Goal: Task Accomplishment & Management: Complete application form

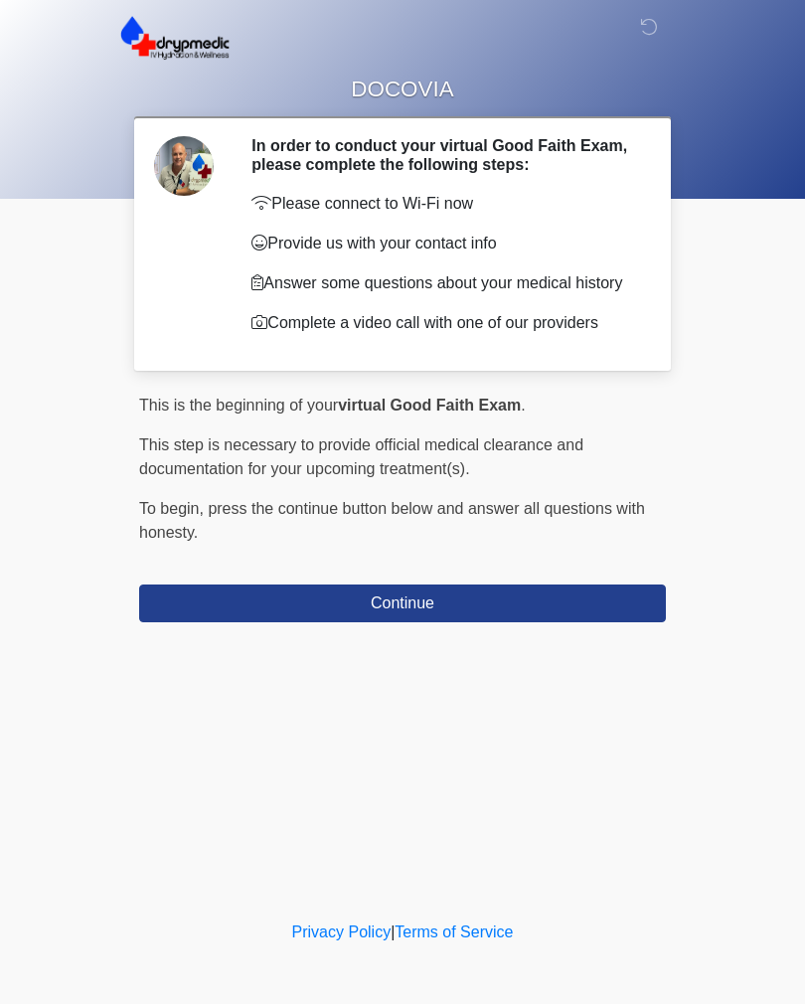
click at [541, 609] on button "Continue" at bounding box center [402, 604] width 527 height 38
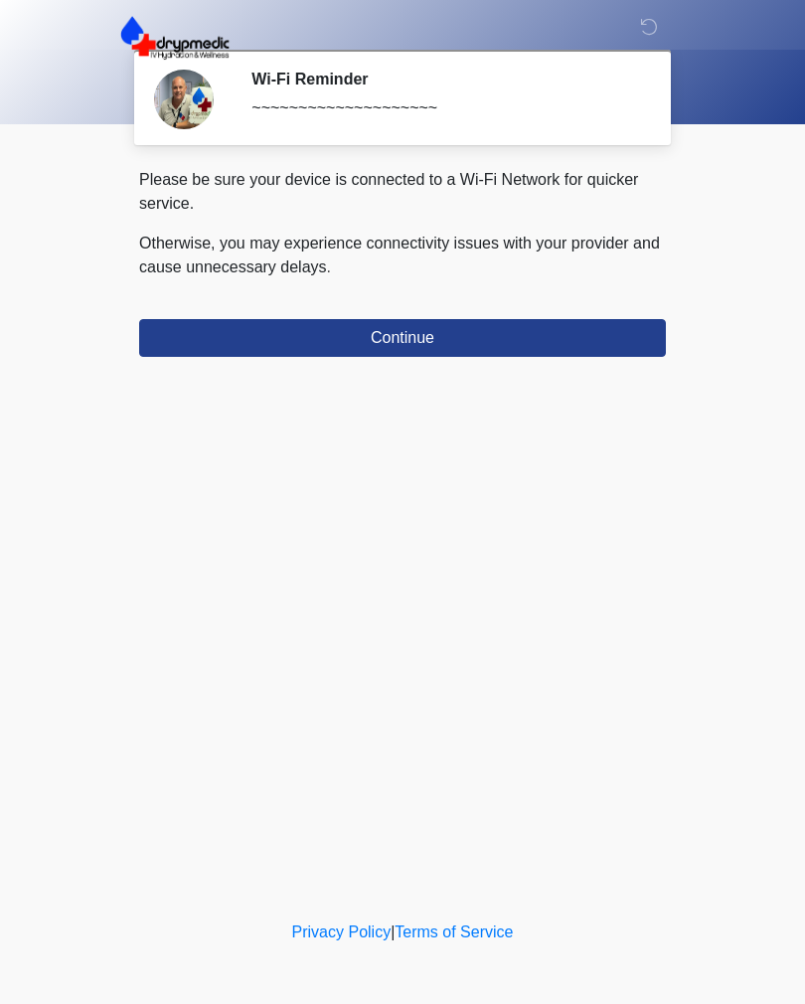
click at [550, 309] on div "Please be sure your device is connected to a Wi-Fi Network for quicker service.…" at bounding box center [402, 262] width 527 height 189
click at [590, 326] on button "Continue" at bounding box center [402, 338] width 527 height 38
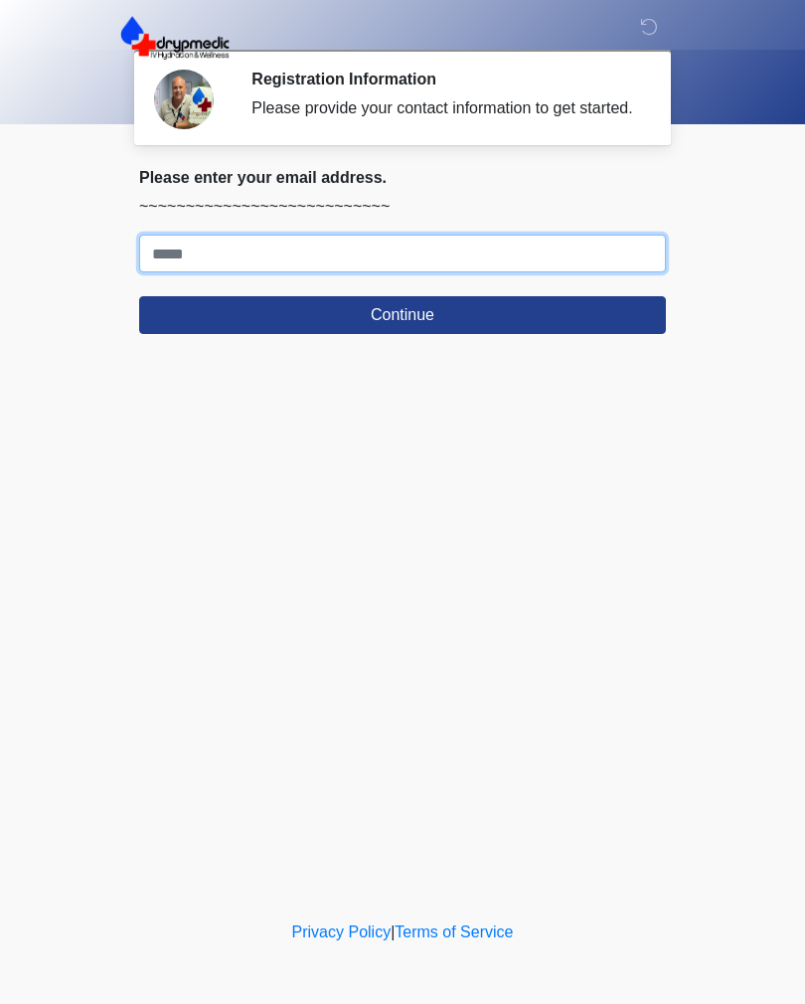
click at [461, 272] on input "Where should we email your treatment plan?" at bounding box center [402, 254] width 527 height 38
click at [468, 296] on form "Continue" at bounding box center [402, 284] width 527 height 99
click at [533, 272] on input "Where should we email your treatment plan?" at bounding box center [402, 254] width 527 height 38
type input "**********"
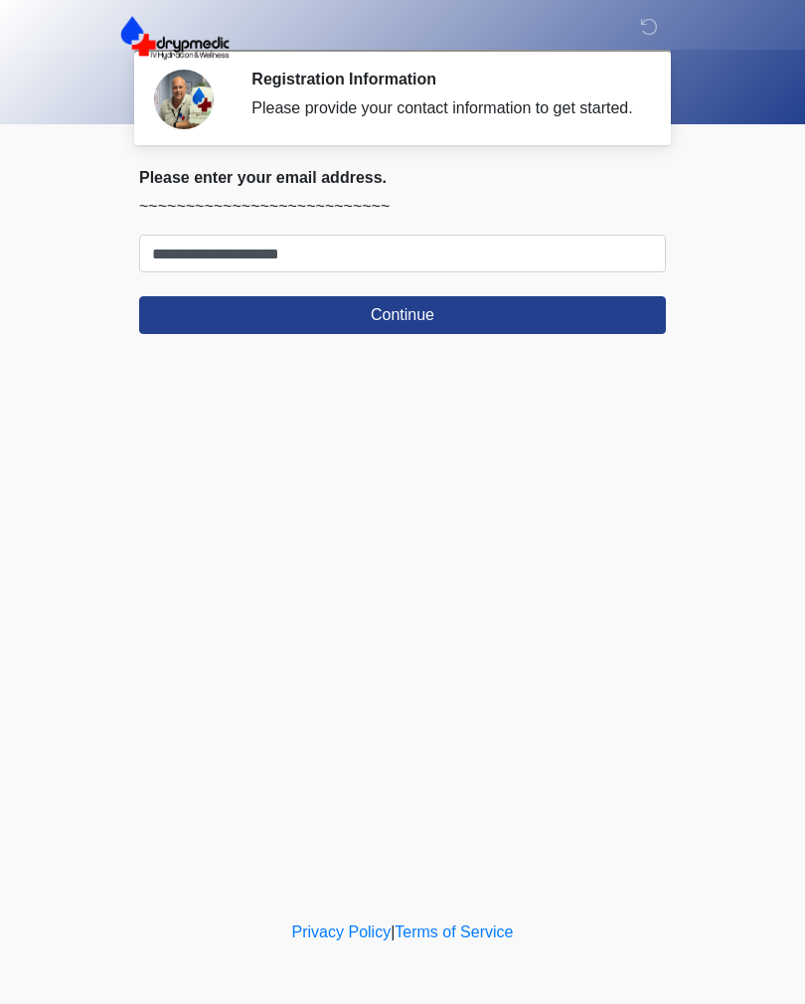
click at [451, 333] on button "Continue" at bounding box center [402, 315] width 527 height 38
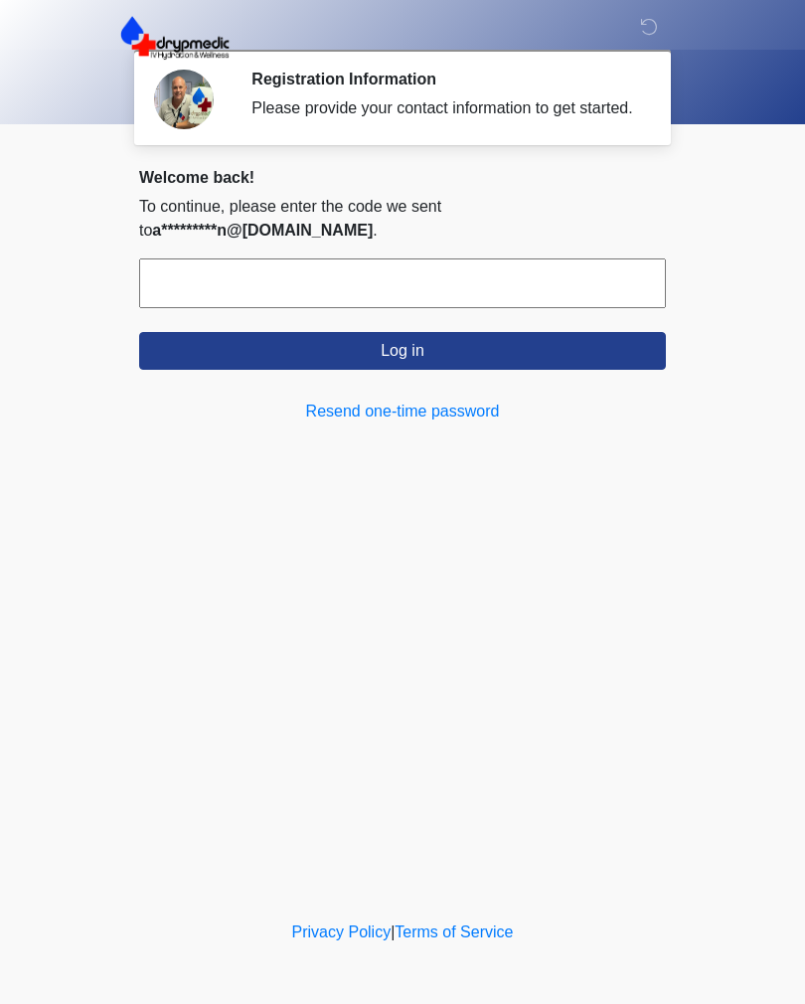
click at [446, 407] on link "Resend one-time password" at bounding box center [402, 412] width 527 height 24
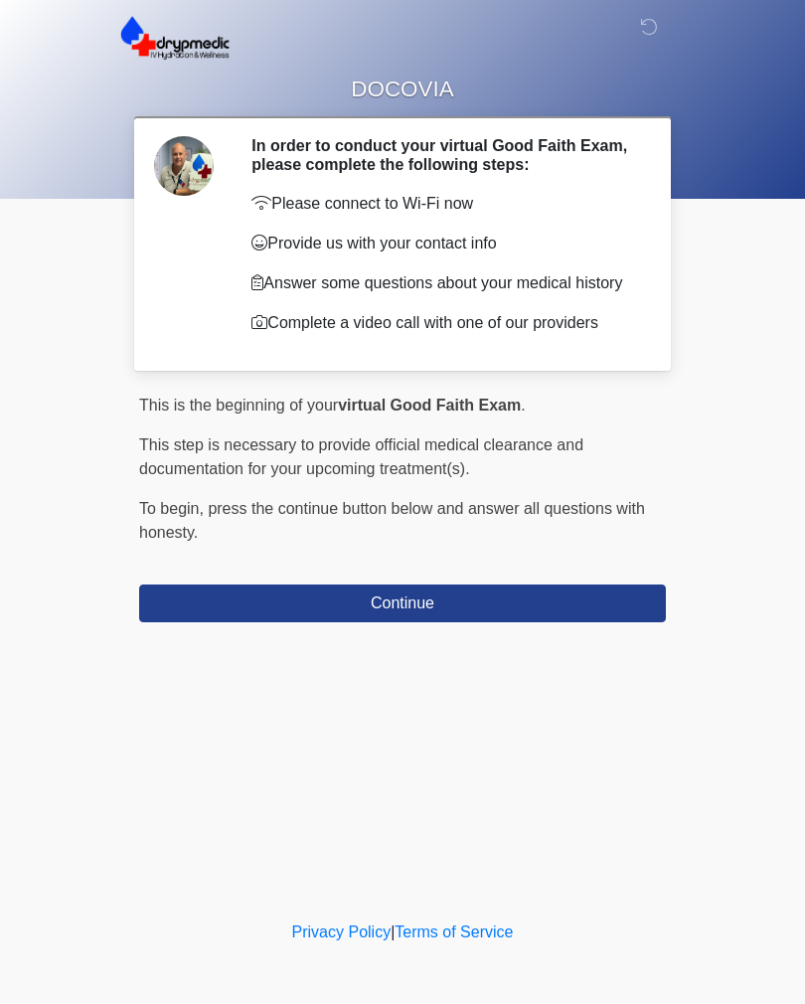
click at [470, 609] on button "Continue" at bounding box center [402, 604] width 527 height 38
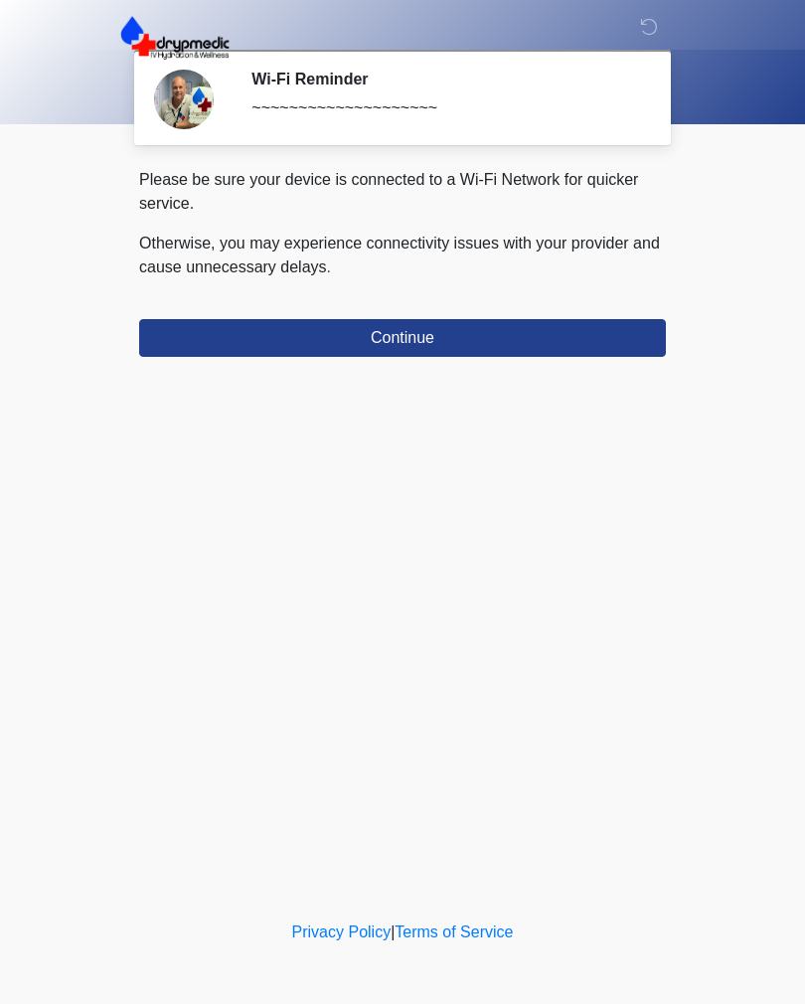
click at [507, 331] on button "Continue" at bounding box center [402, 338] width 527 height 38
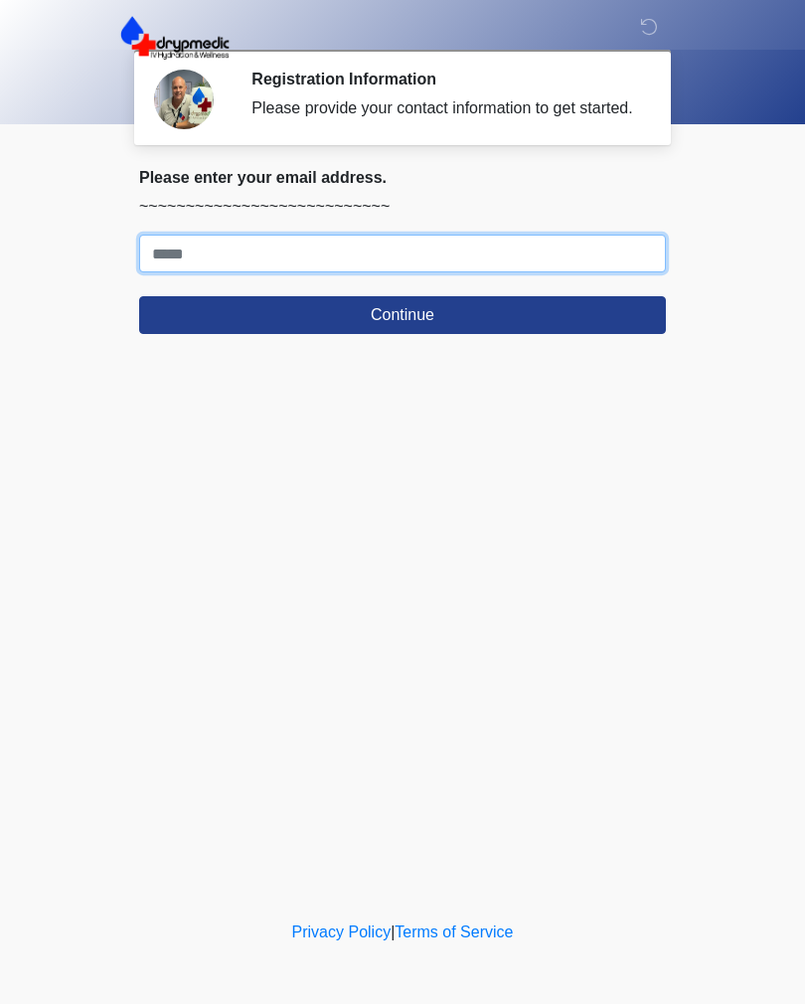
click at [597, 268] on input "Where should we email your treatment plan?" at bounding box center [402, 254] width 527 height 38
type input "**********"
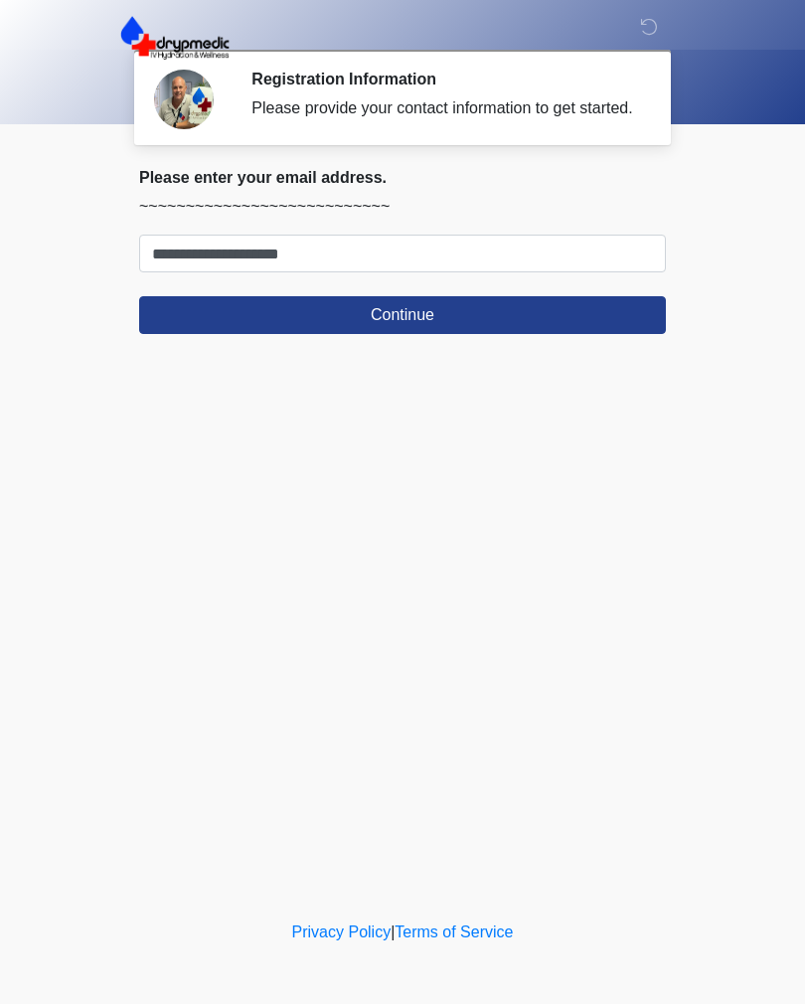
click at [460, 334] on button "Continue" at bounding box center [402, 315] width 527 height 38
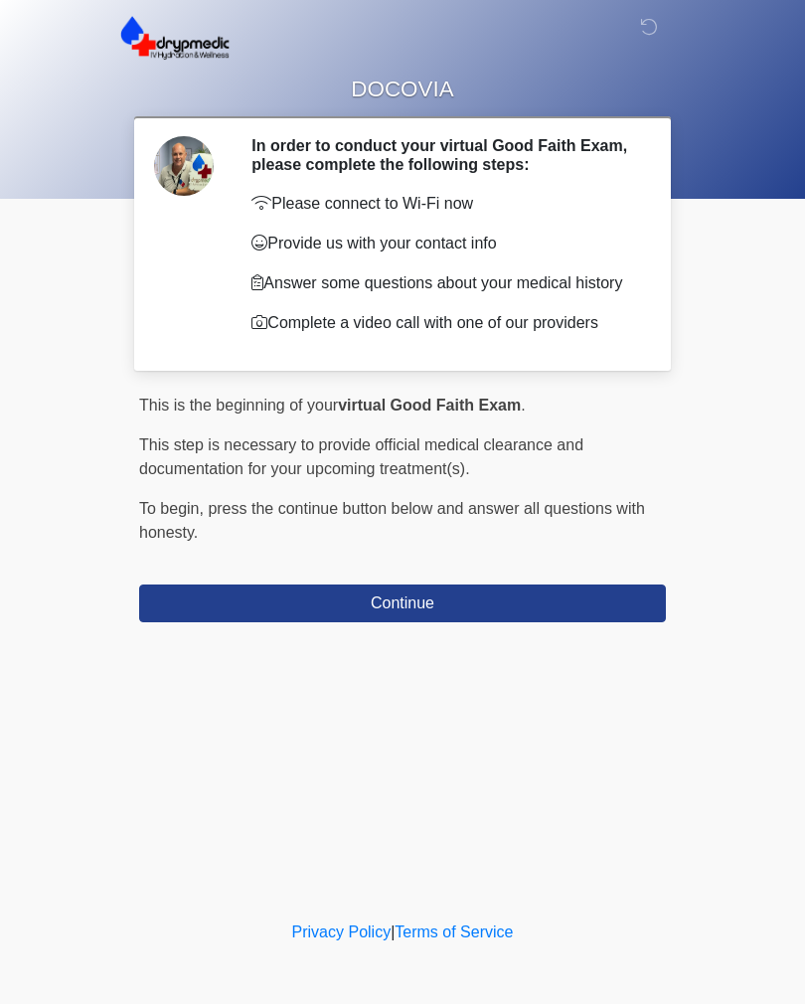
click at [458, 609] on button "Continue" at bounding box center [402, 604] width 527 height 38
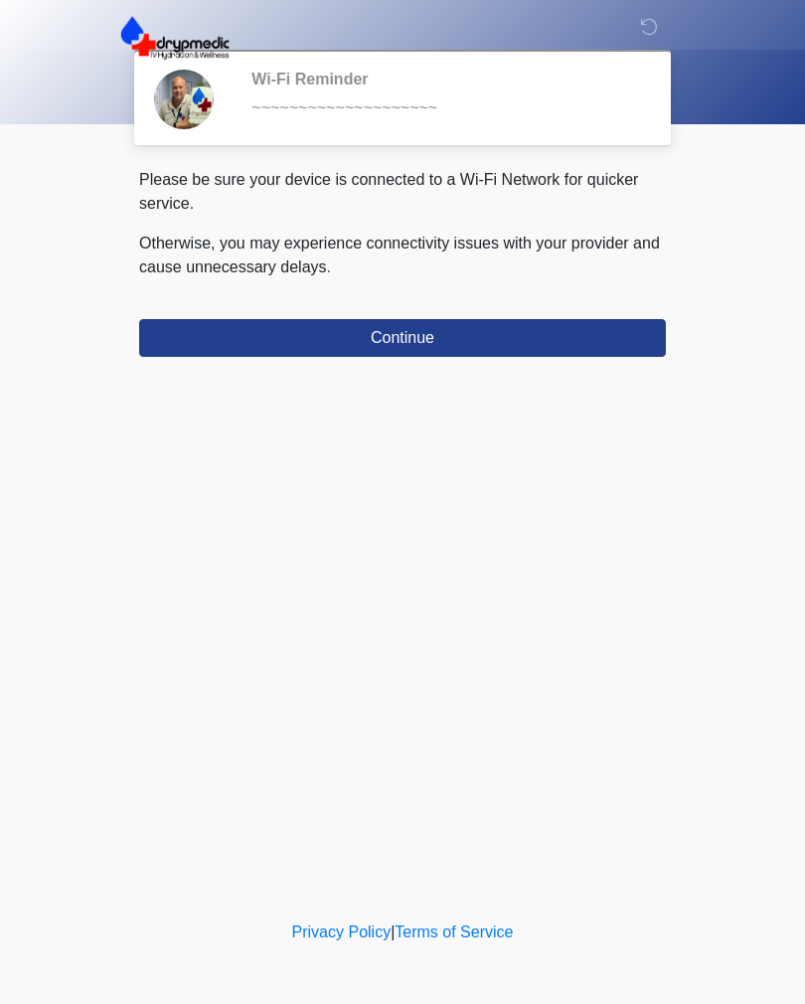
click at [445, 340] on button "Continue" at bounding box center [402, 338] width 527 height 38
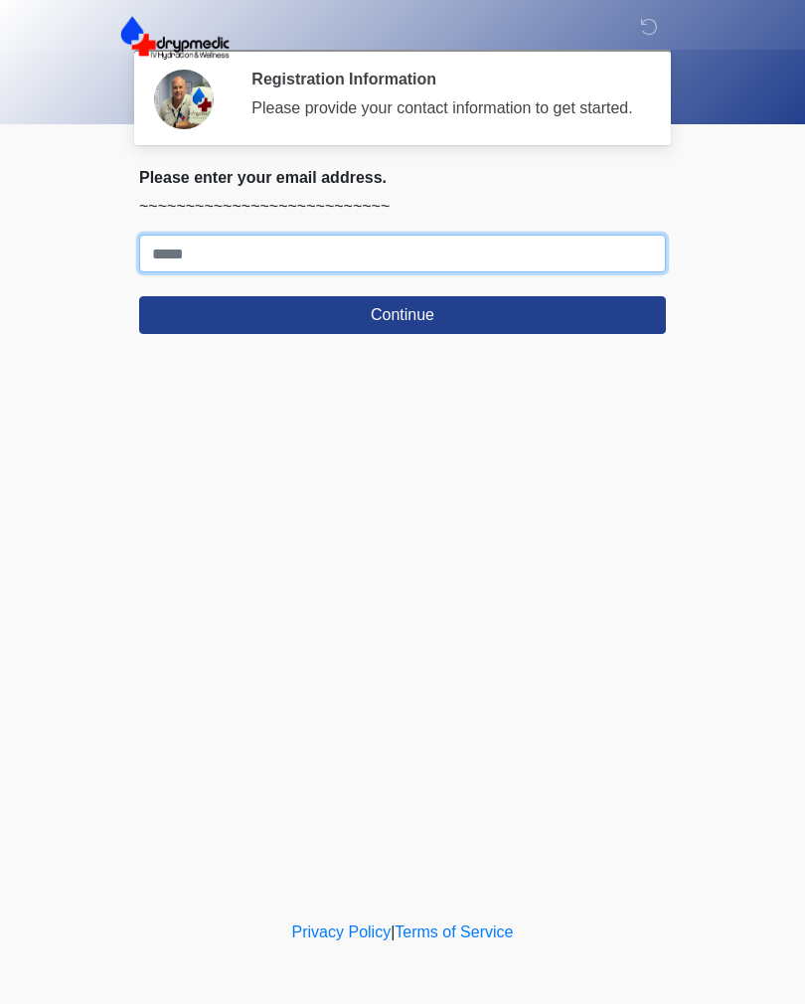
click at [328, 265] on input "Where should we email your treatment plan?" at bounding box center [402, 254] width 527 height 38
type input "**********"
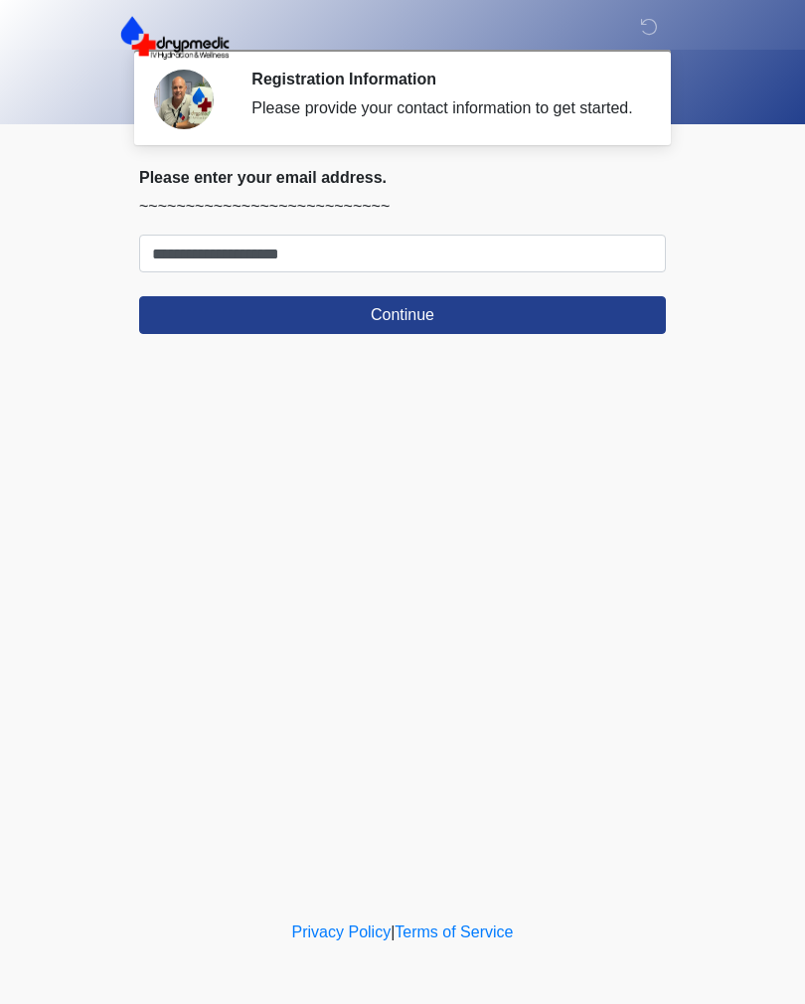
click at [453, 331] on button "Continue" at bounding box center [402, 315] width 527 height 38
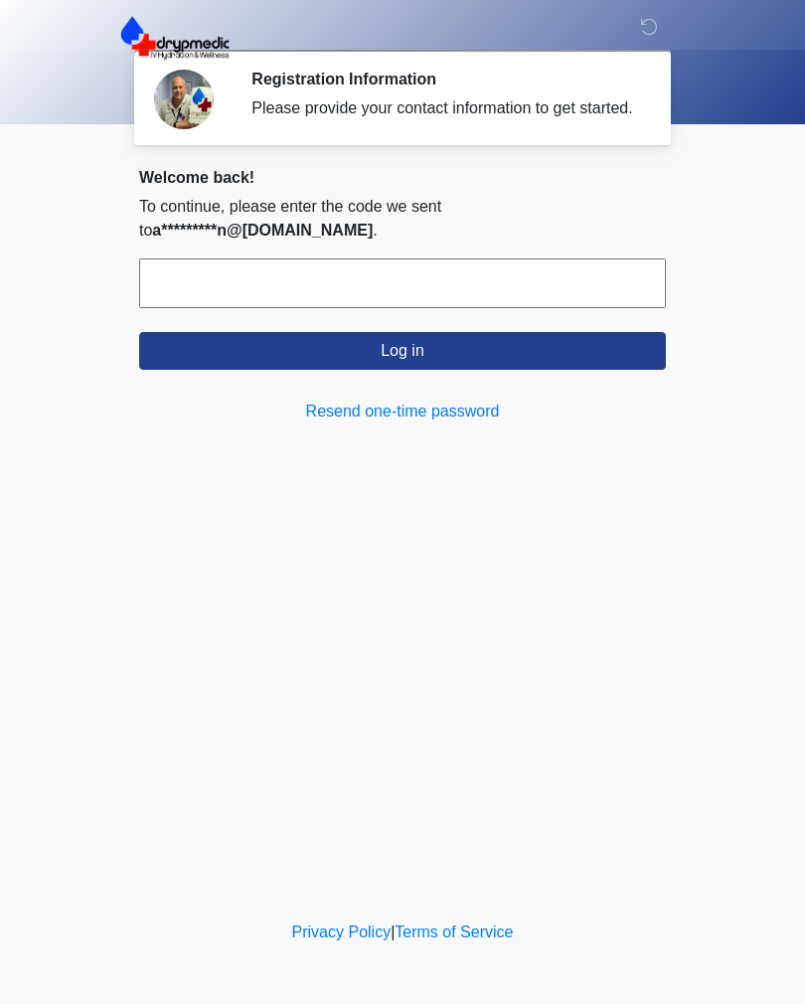
click at [447, 409] on link "Resend one-time password" at bounding box center [402, 412] width 527 height 24
click at [561, 274] on input "text" at bounding box center [402, 283] width 527 height 50
type input "******"
click at [480, 351] on button "Log in" at bounding box center [402, 351] width 527 height 38
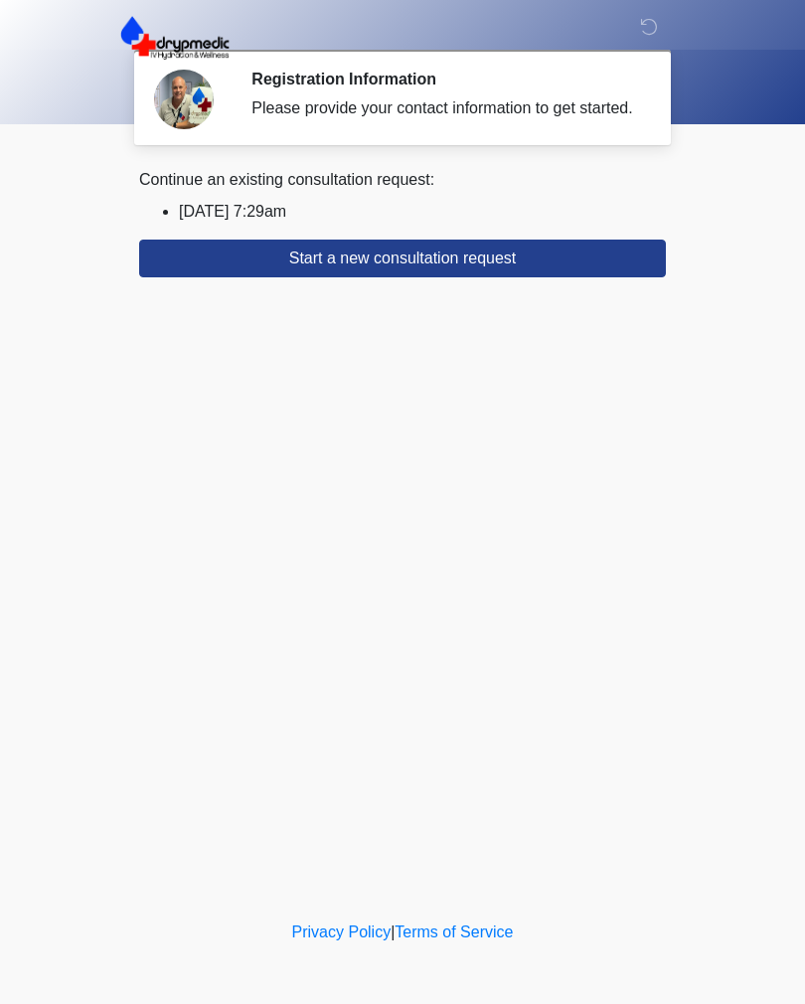
click at [513, 263] on button "Start a new consultation request" at bounding box center [402, 259] width 527 height 38
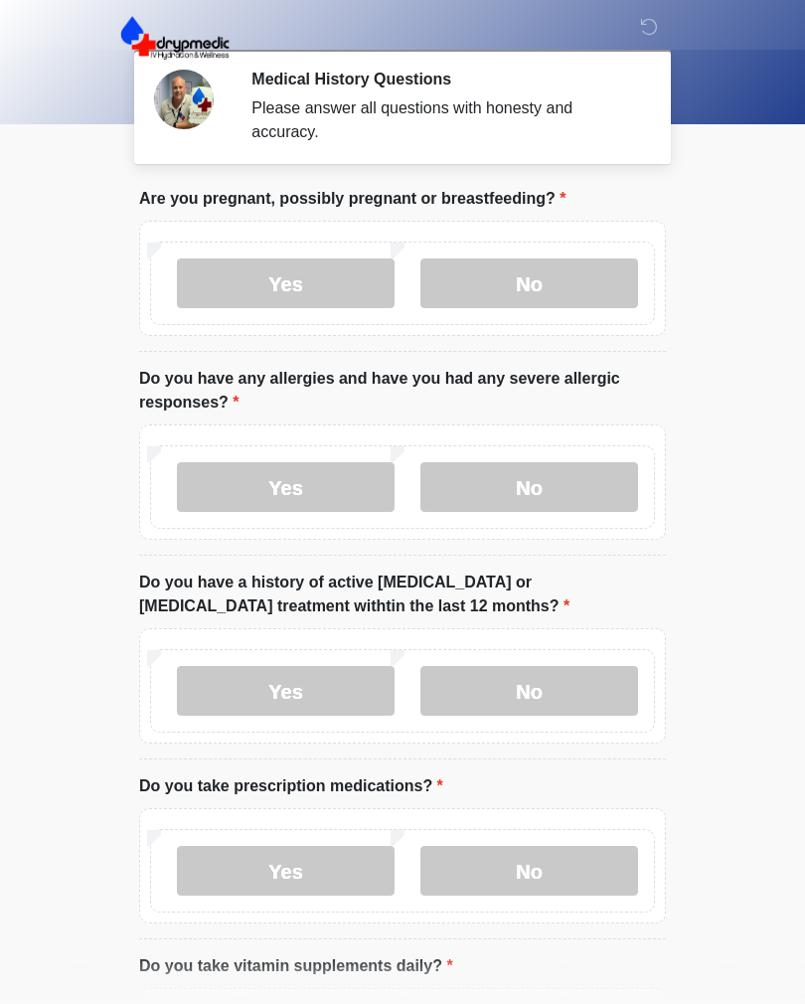
click at [576, 269] on label "No" at bounding box center [530, 283] width 218 height 50
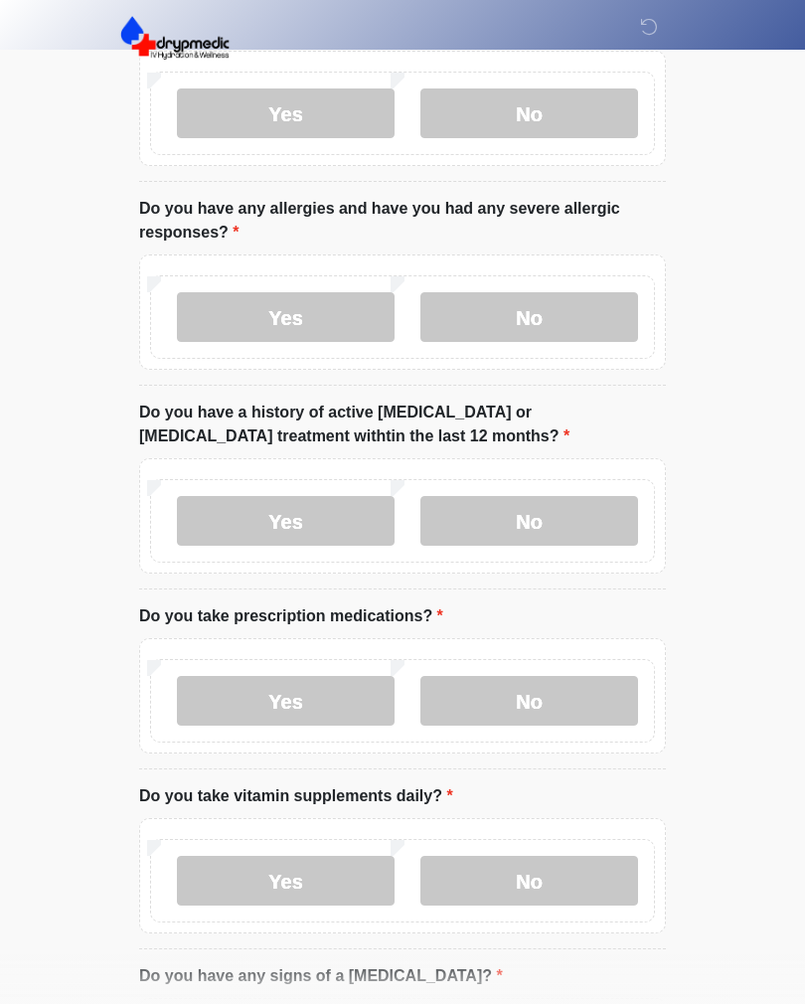
scroll to position [181, 0]
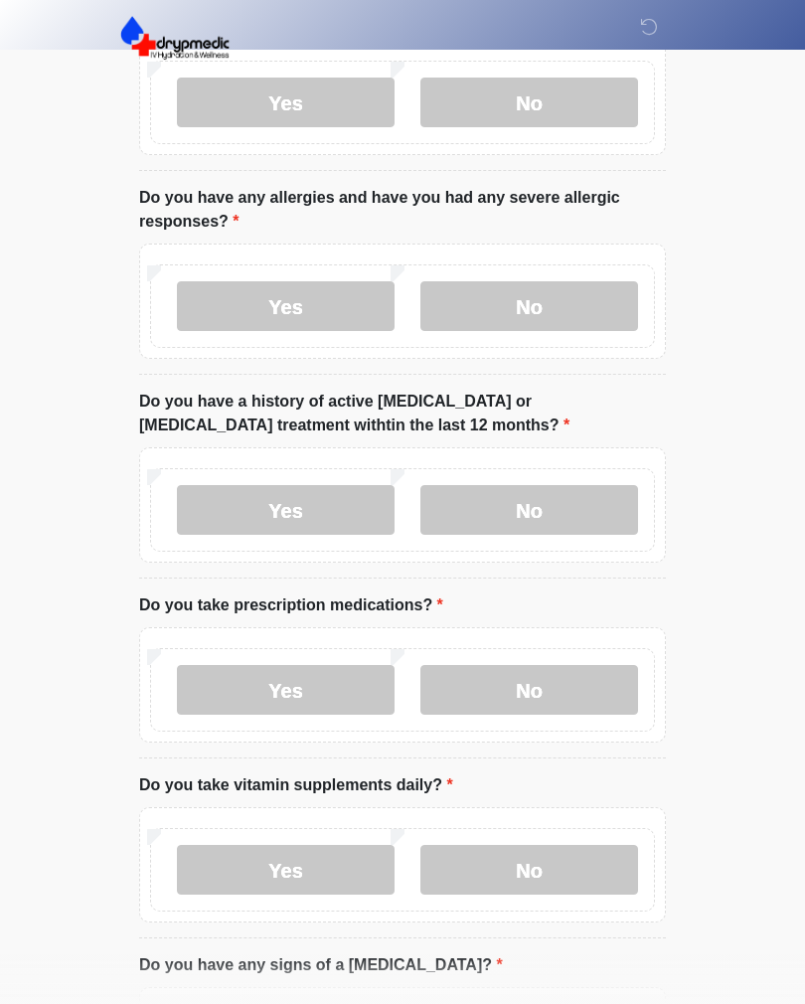
click at [524, 309] on label "No" at bounding box center [530, 306] width 218 height 50
click at [556, 500] on label "No" at bounding box center [530, 510] width 218 height 50
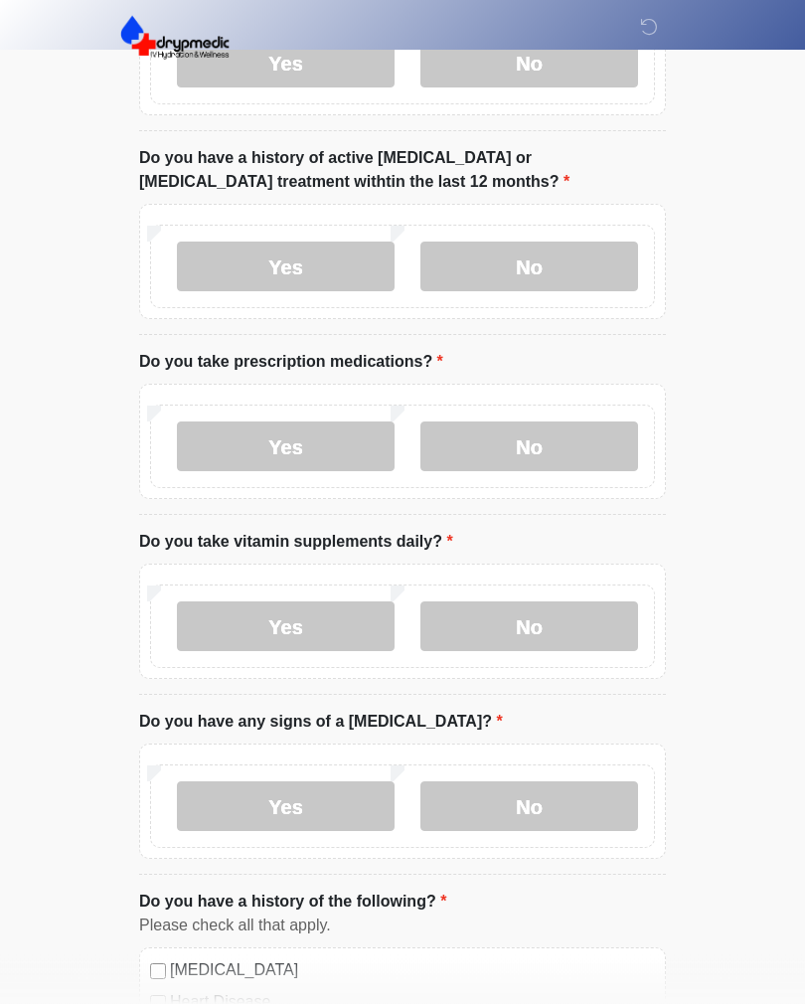
scroll to position [497, 0]
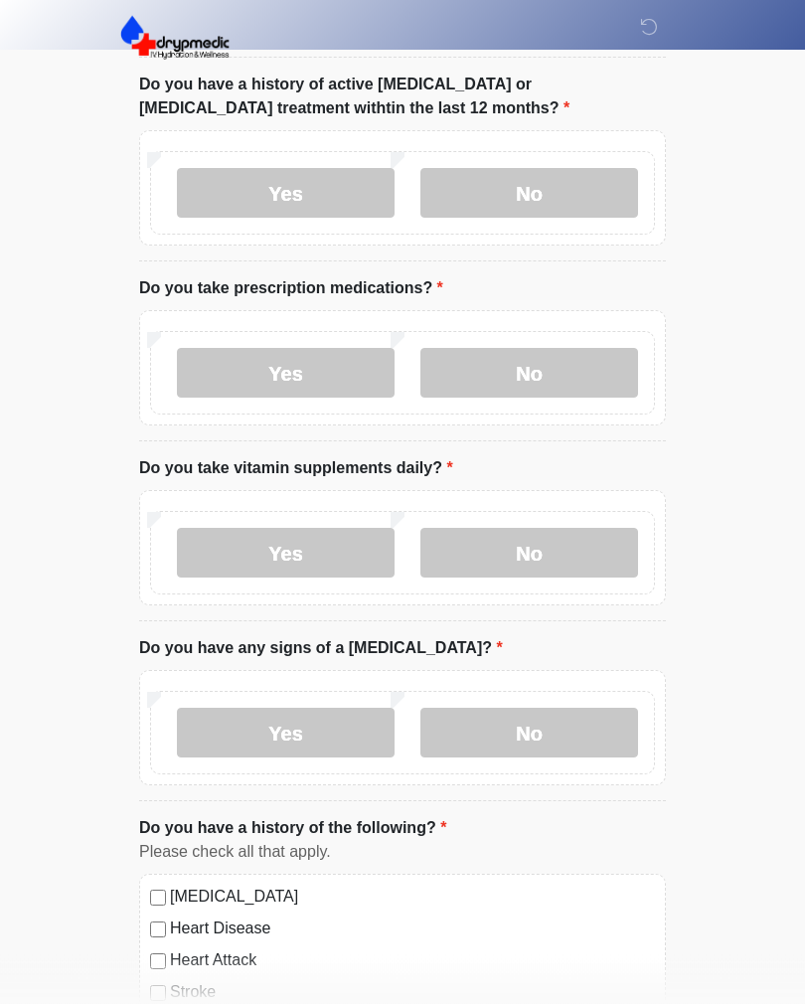
click at [554, 374] on label "No" at bounding box center [530, 374] width 218 height 50
click at [579, 540] on label "No" at bounding box center [530, 553] width 218 height 50
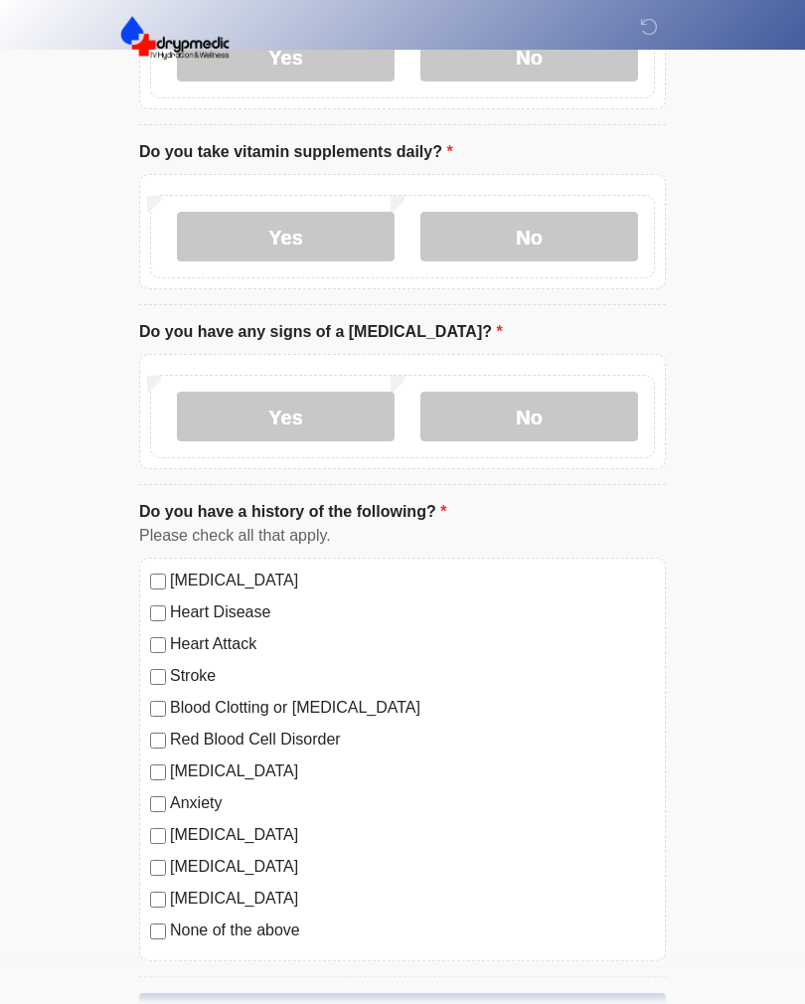
scroll to position [822, 0]
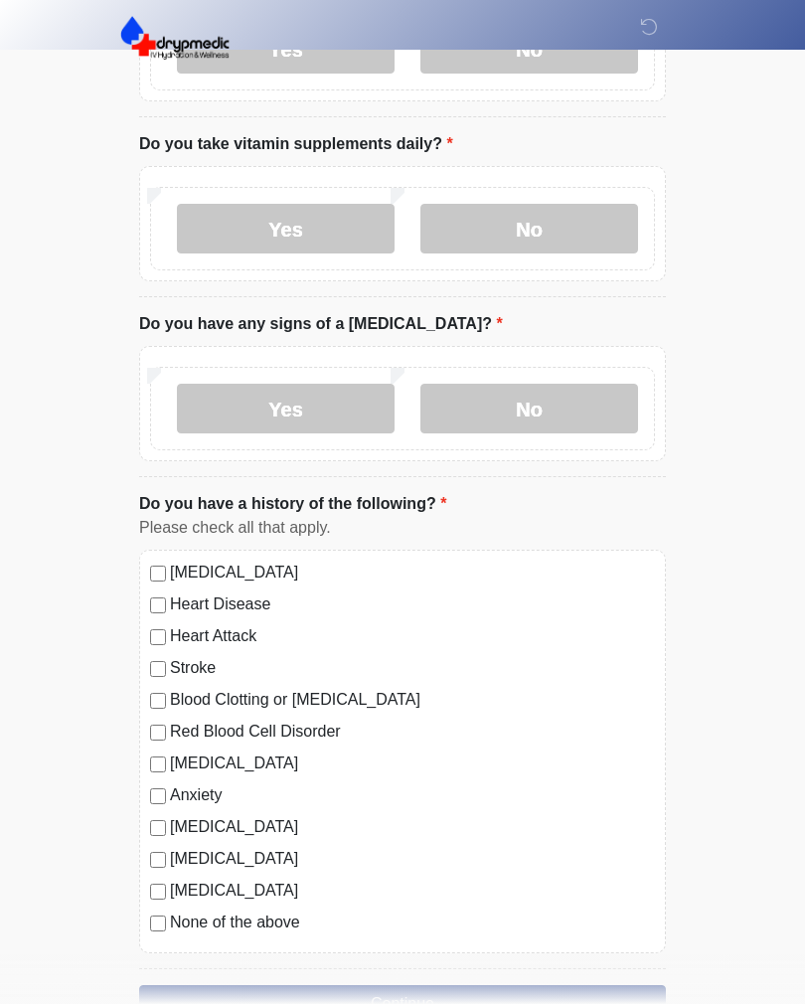
click at [575, 414] on label "No" at bounding box center [530, 409] width 218 height 50
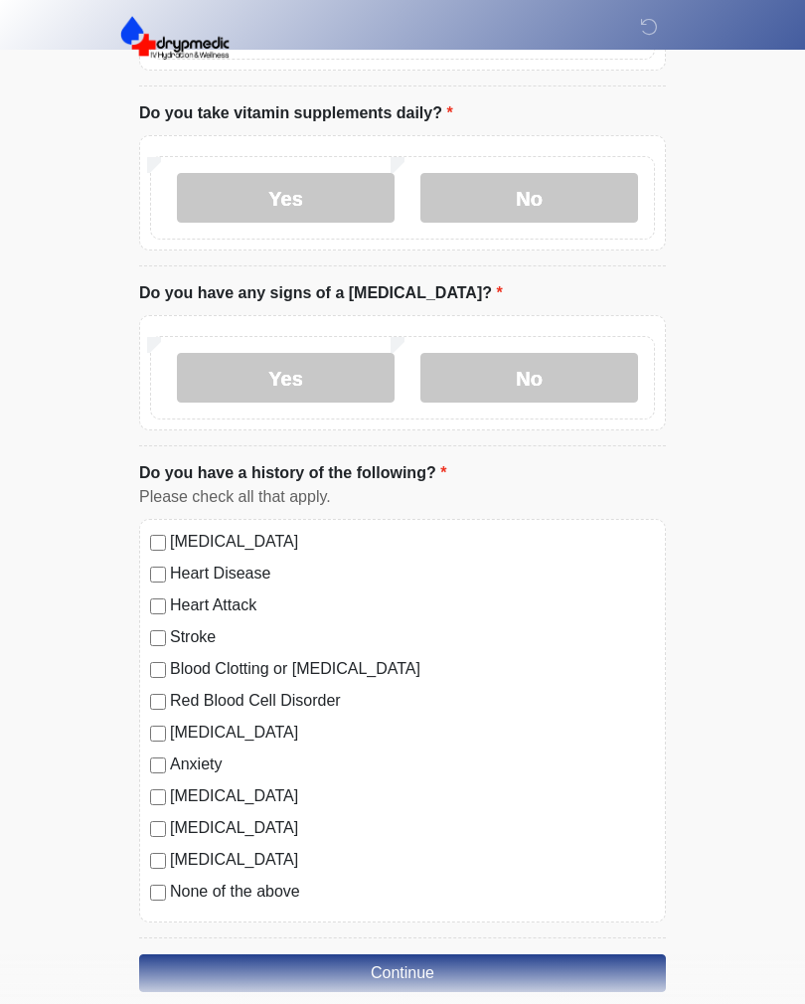
scroll to position [852, 0]
click at [552, 962] on button "Continue" at bounding box center [402, 974] width 527 height 38
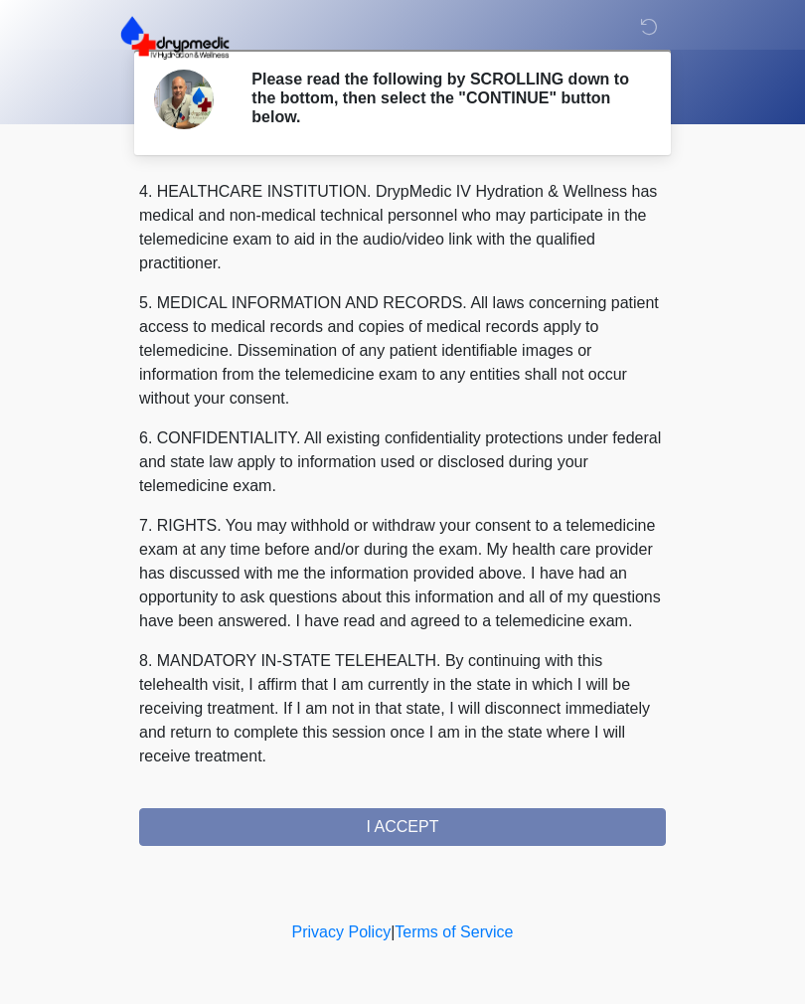
scroll to position [571, 0]
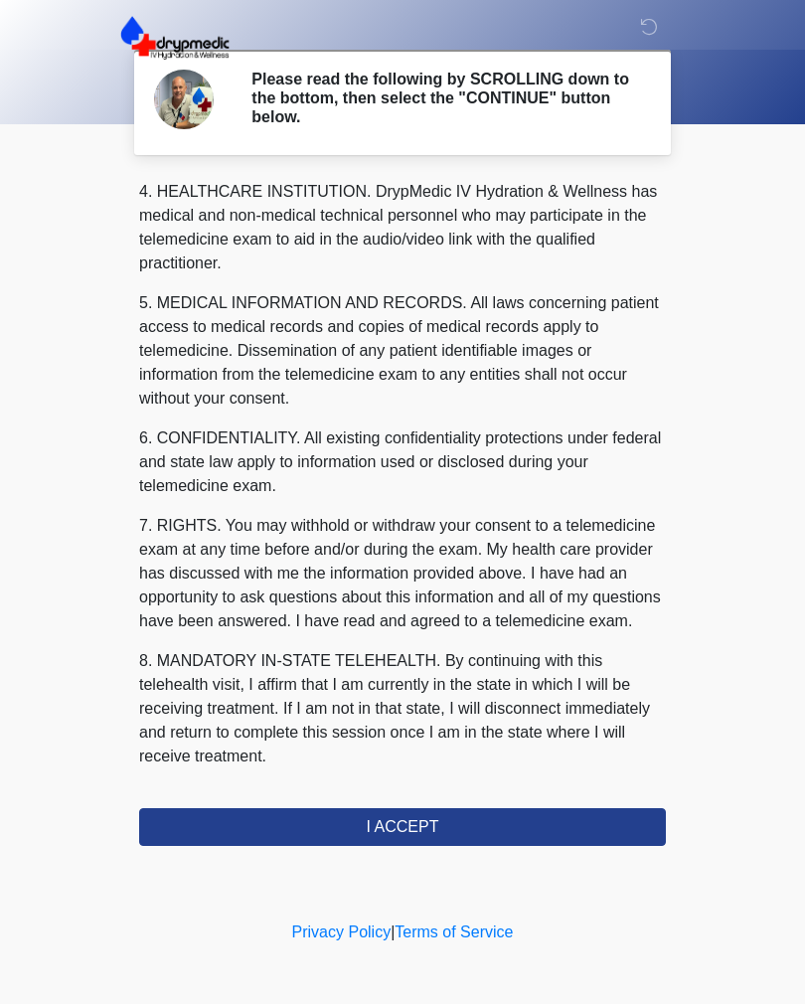
click at [517, 837] on button "I ACCEPT" at bounding box center [402, 827] width 527 height 38
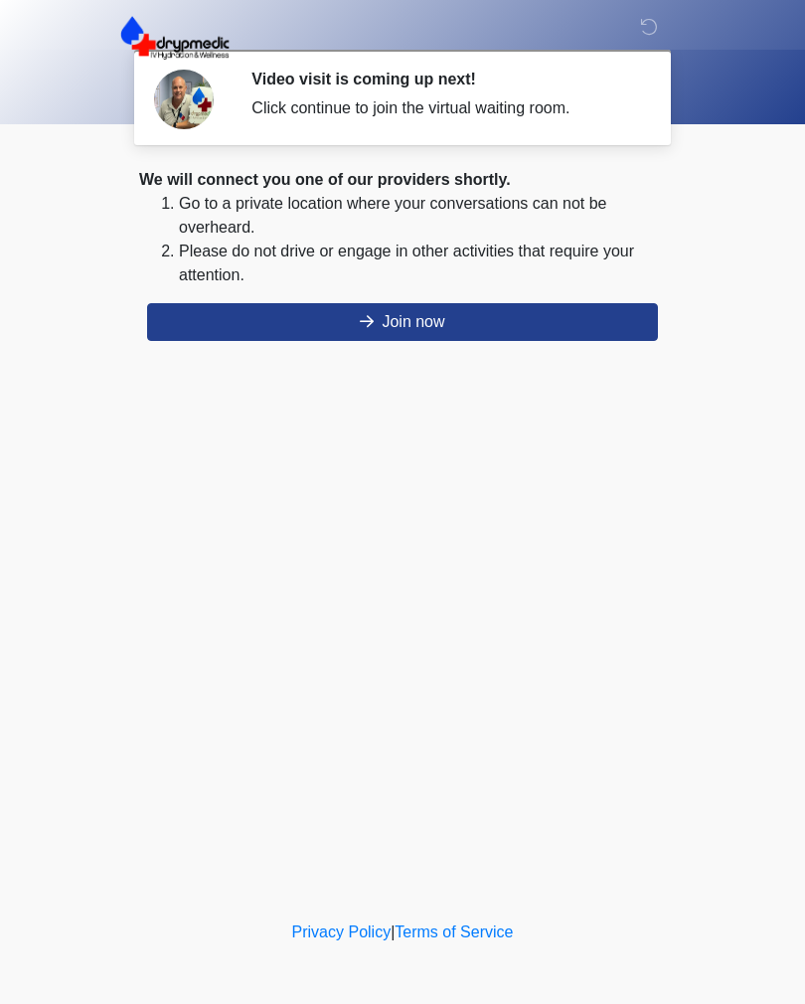
click at [505, 316] on button "Join now" at bounding box center [402, 322] width 511 height 38
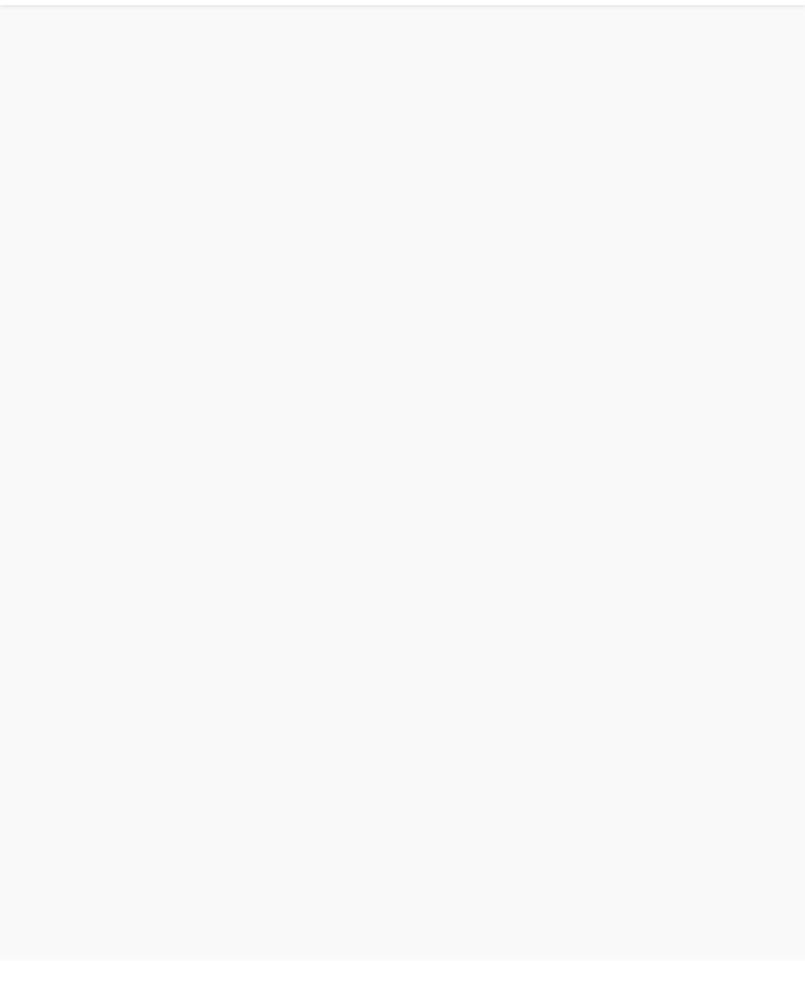
scroll to position [6, 0]
